Goal: Information Seeking & Learning: Check status

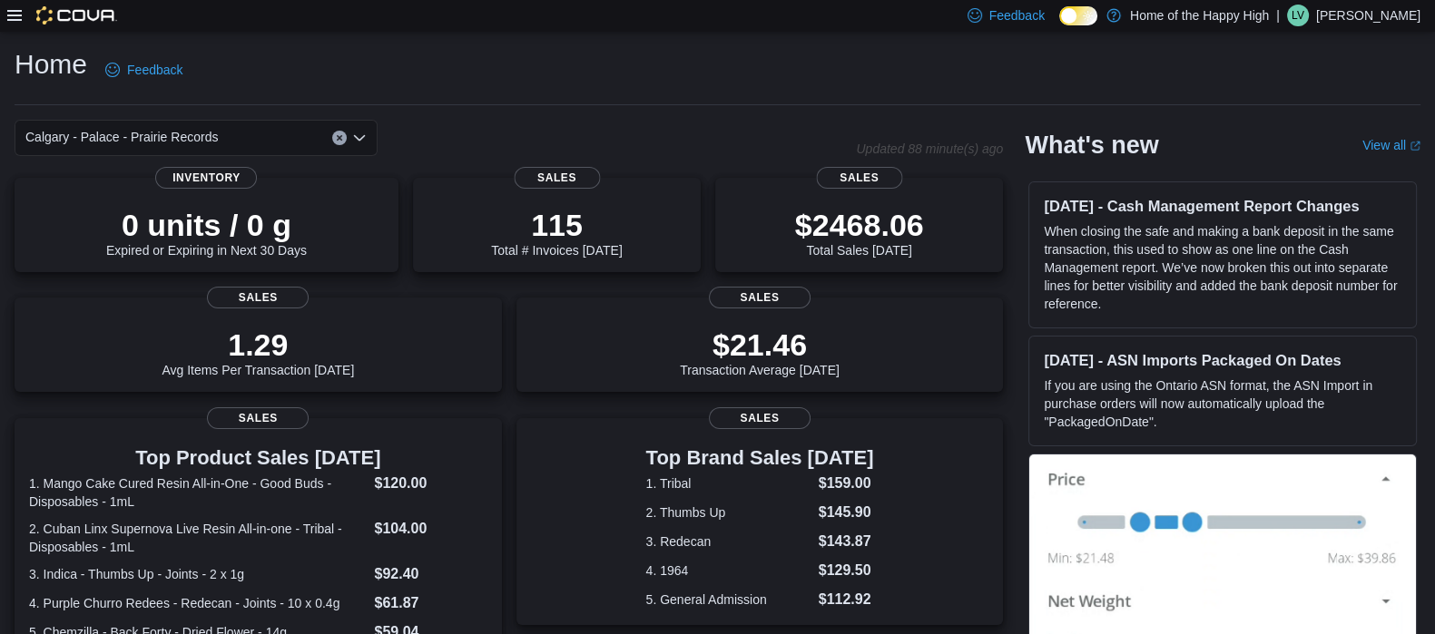
click at [9, 24] on div at bounding box center [62, 15] width 110 height 18
click at [10, 15] on icon at bounding box center [14, 15] width 15 height 11
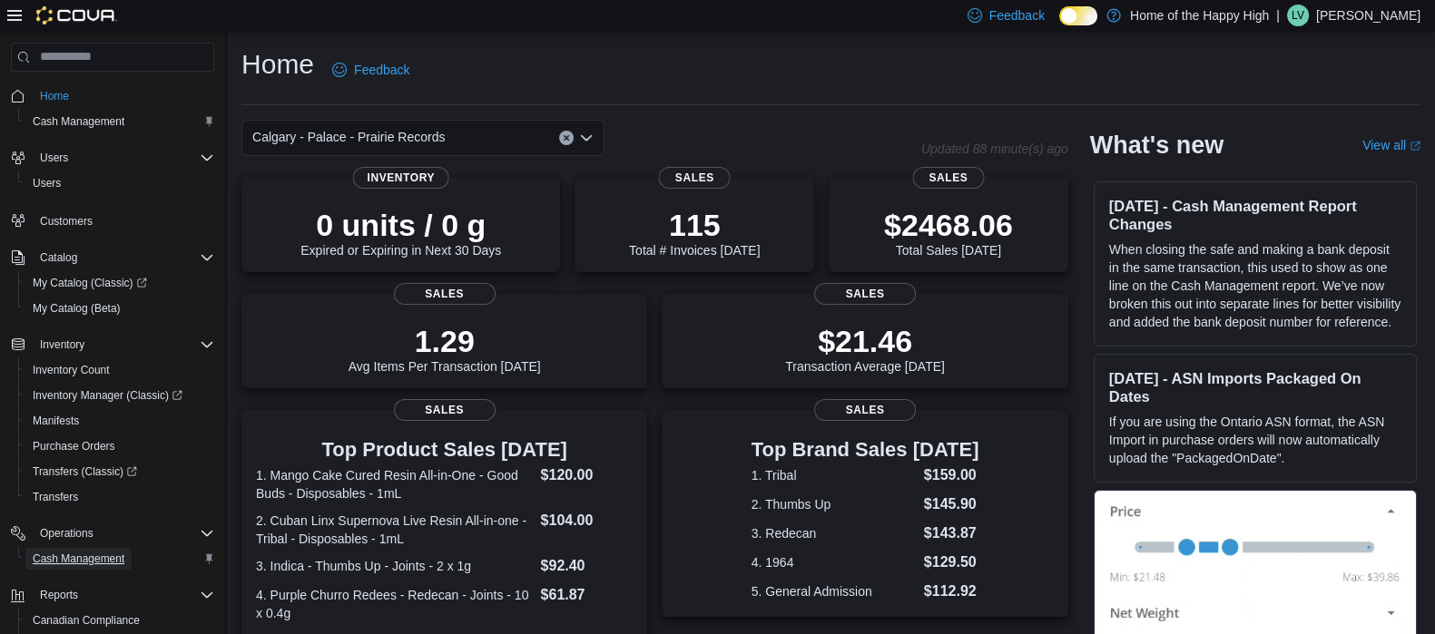
click at [74, 563] on span "Cash Management" at bounding box center [79, 559] width 92 height 15
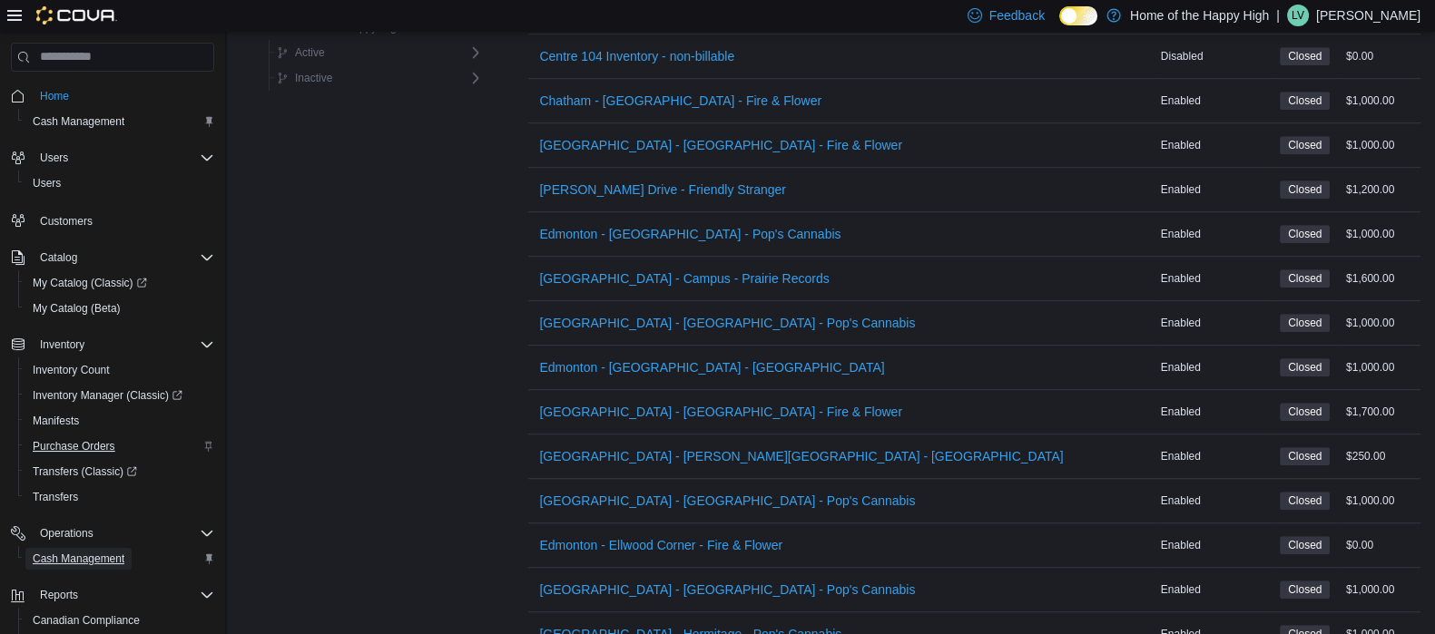
scroll to position [1384, 0]
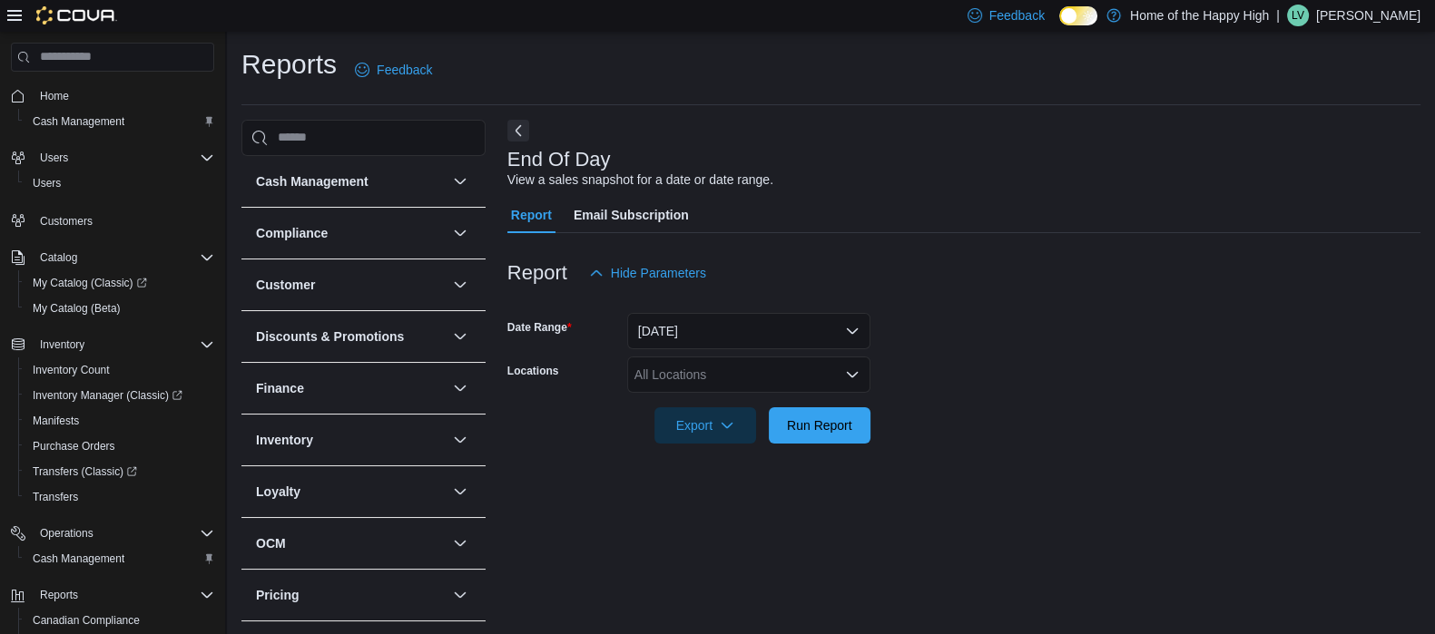
scroll to position [150, 0]
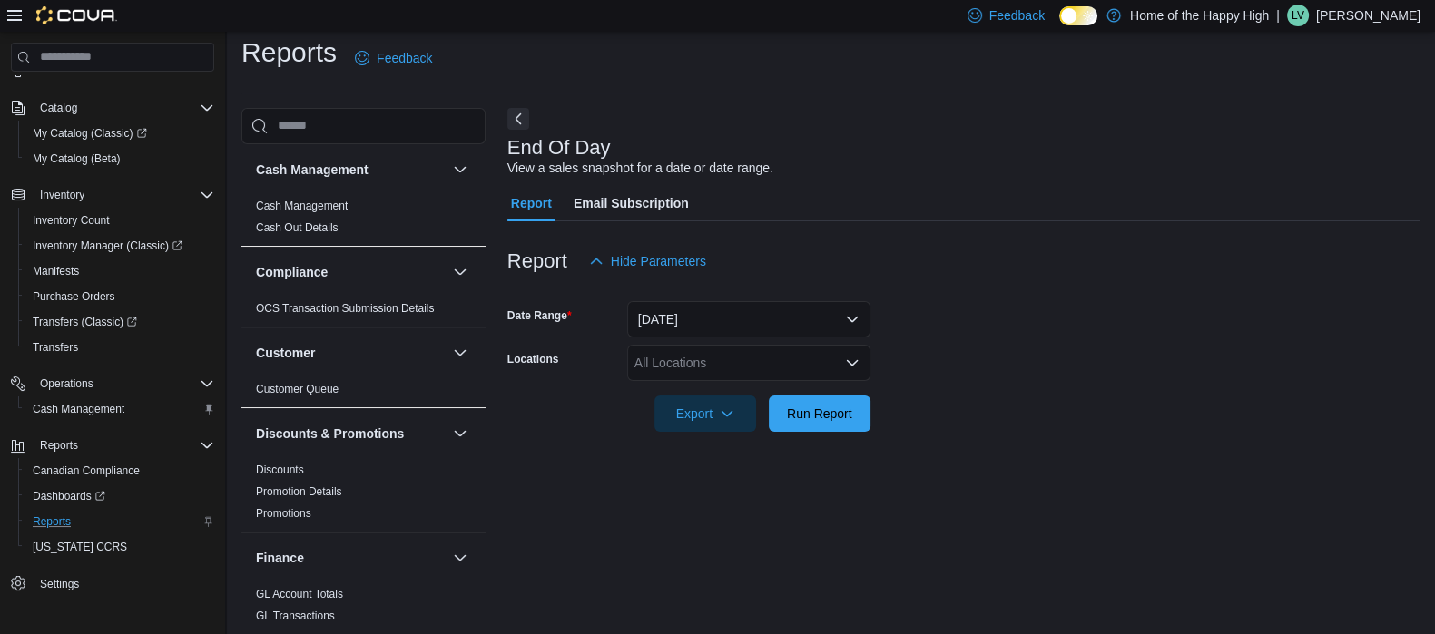
click at [697, 374] on div "All Locations" at bounding box center [748, 363] width 243 height 36
type input "***"
click at [764, 401] on span "Calgary - Palace - Prairie Records" at bounding box center [789, 394] width 192 height 18
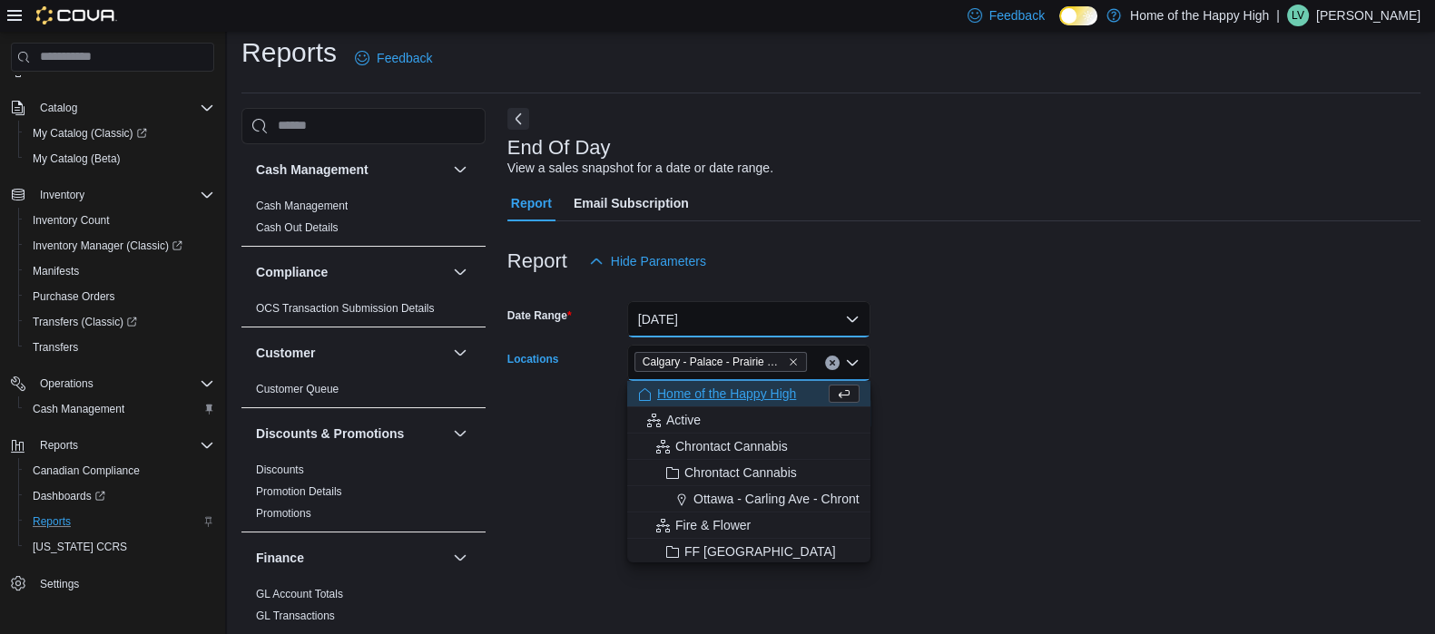
click at [740, 325] on button "[DATE]" at bounding box center [748, 319] width 243 height 36
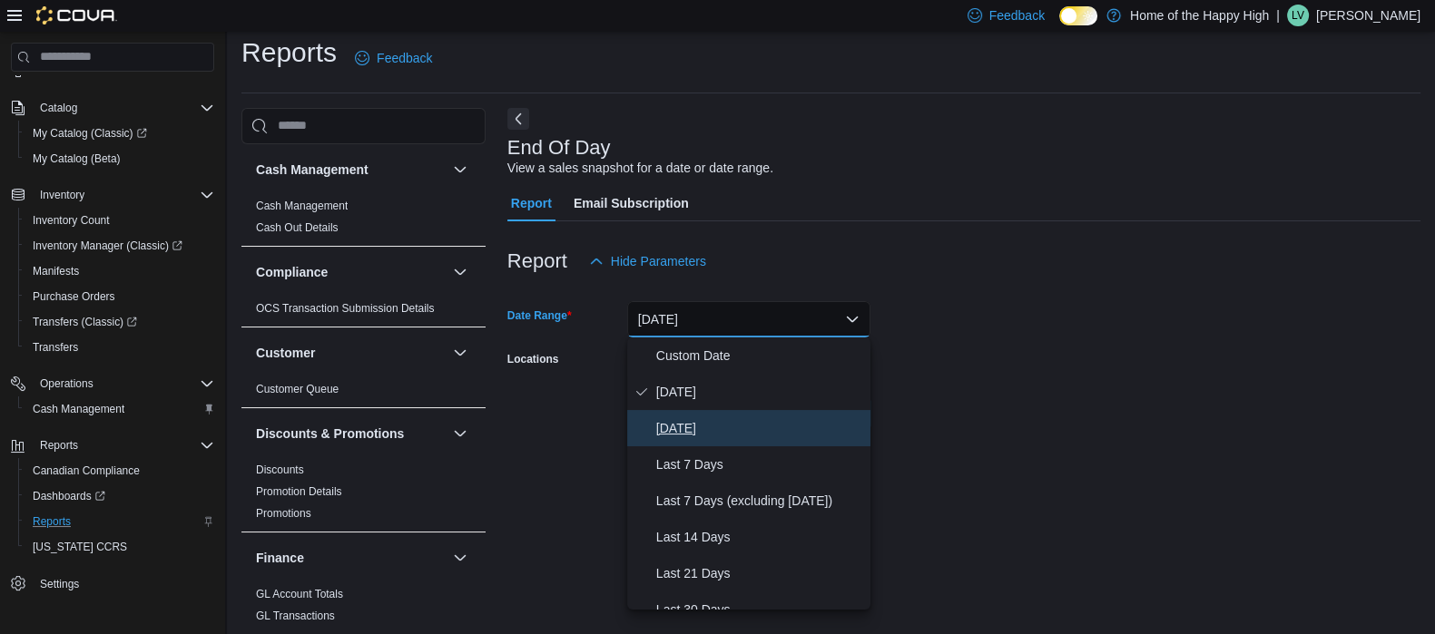
click at [703, 437] on span "[DATE]" at bounding box center [759, 429] width 207 height 22
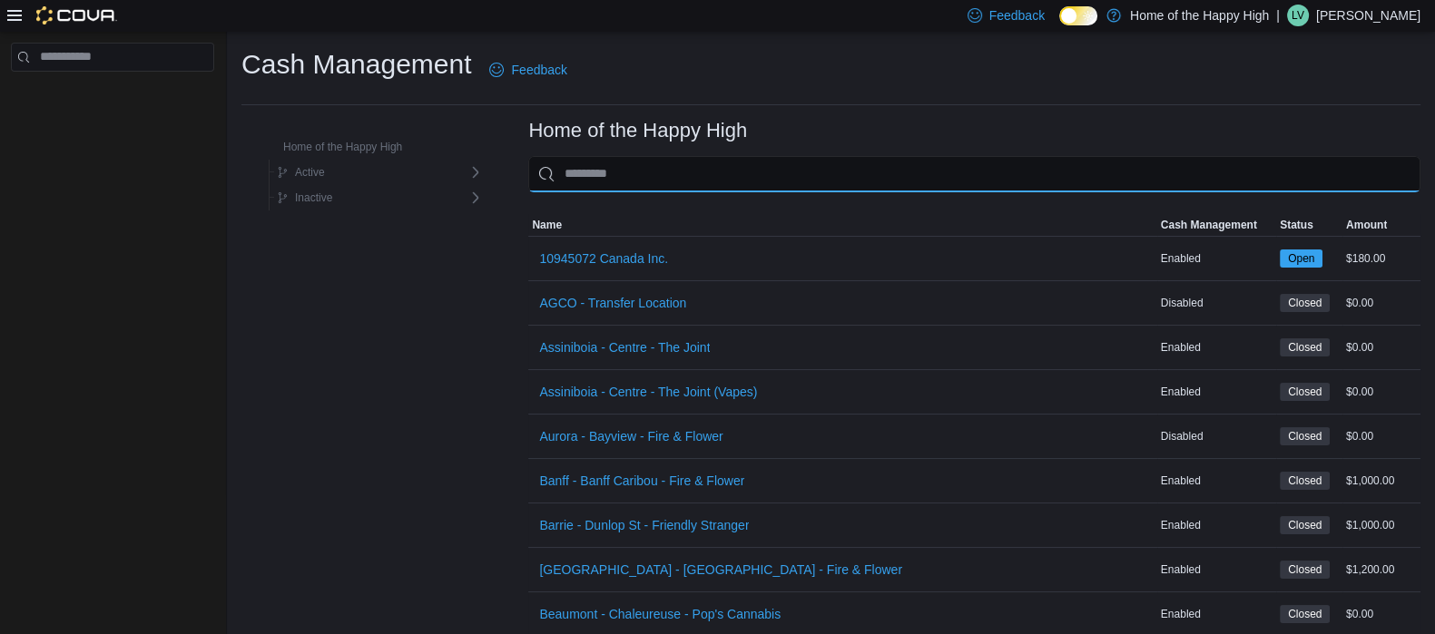
click at [621, 172] on input "This is a search bar. As you type, the results lower in the page will automatic…" at bounding box center [974, 174] width 892 height 36
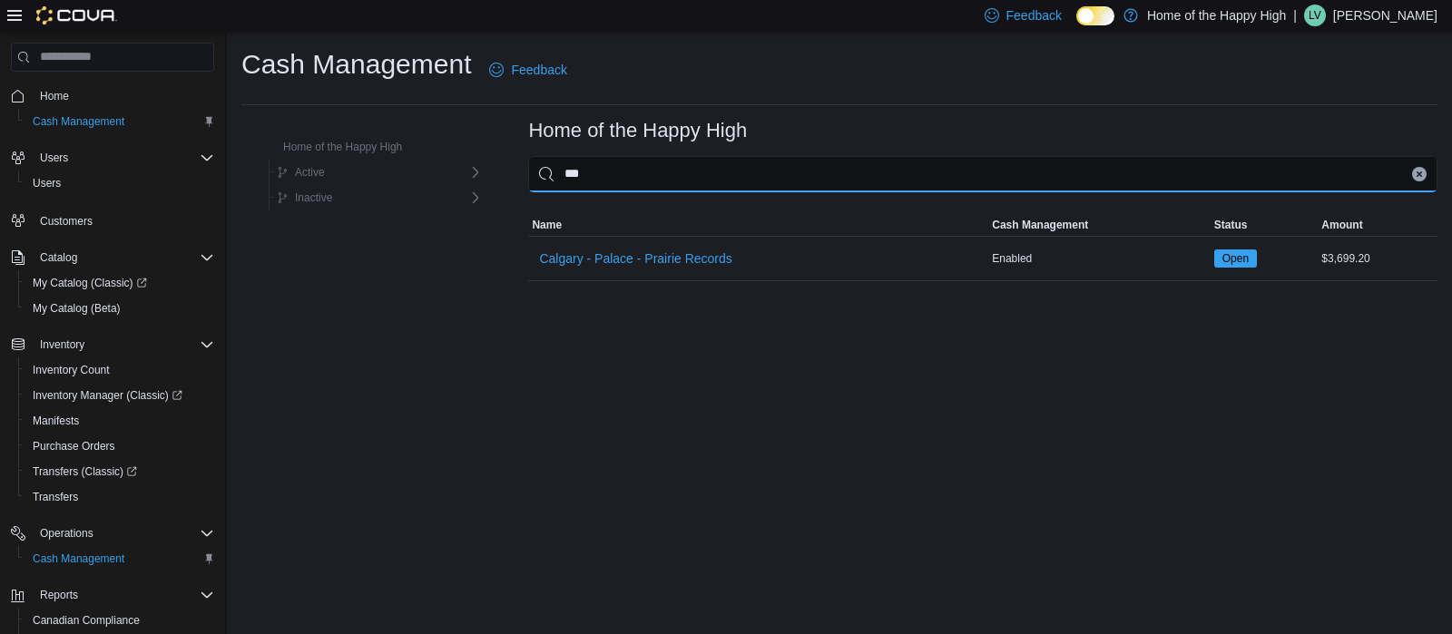
type input "***"
